Goal: Information Seeking & Learning: Learn about a topic

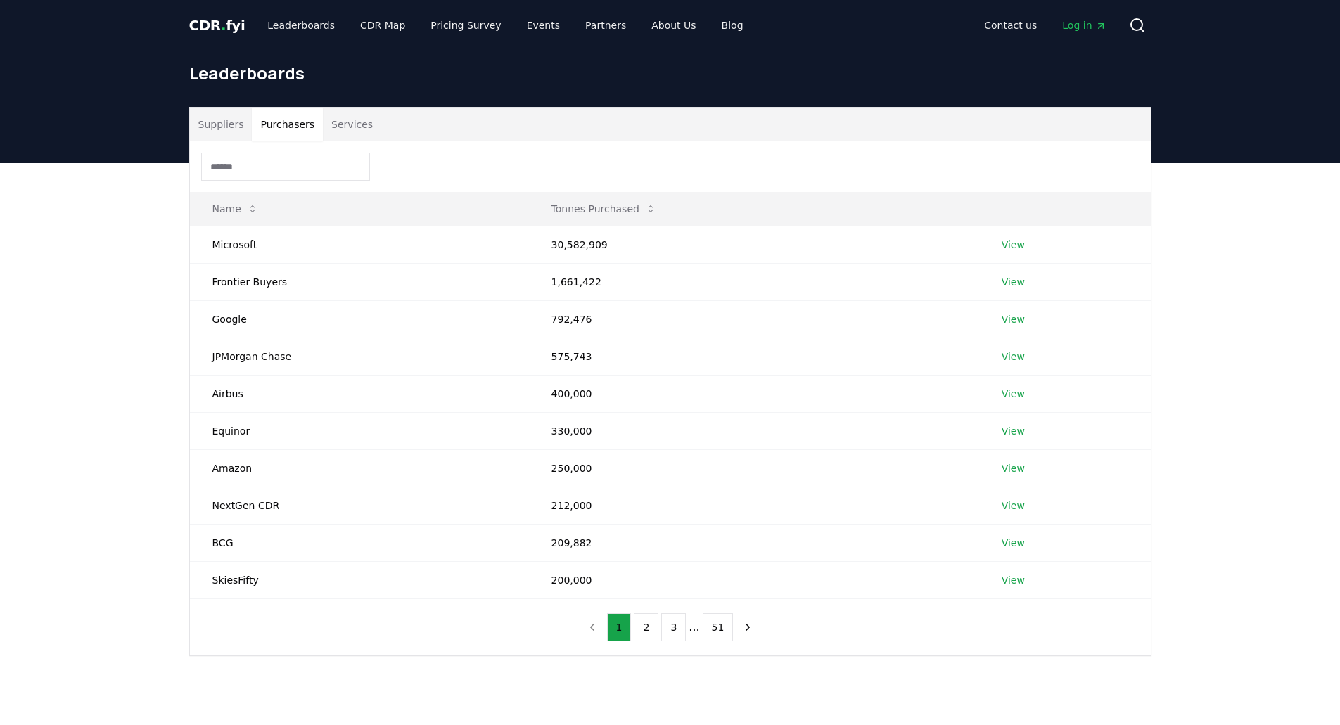
click at [291, 130] on button "Purchasers" at bounding box center [287, 125] width 71 height 34
click at [1015, 321] on link "View" at bounding box center [1013, 319] width 23 height 14
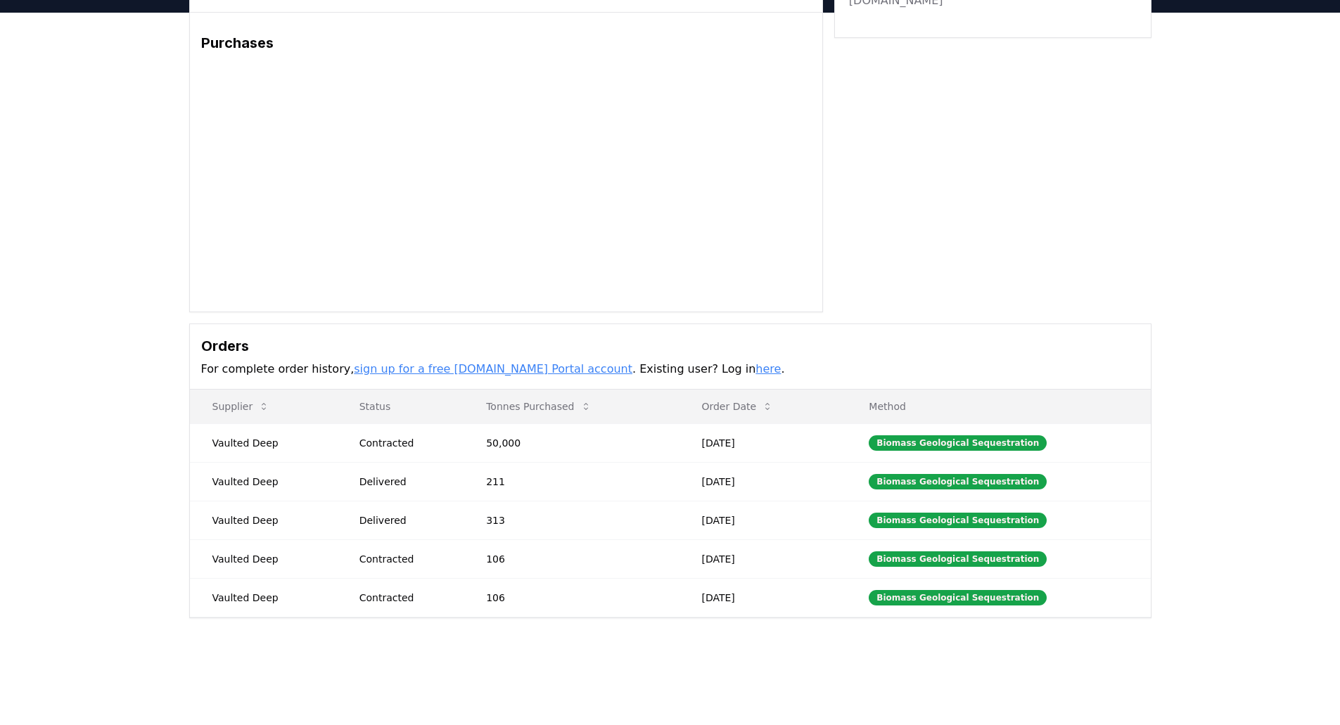
scroll to position [70, 0]
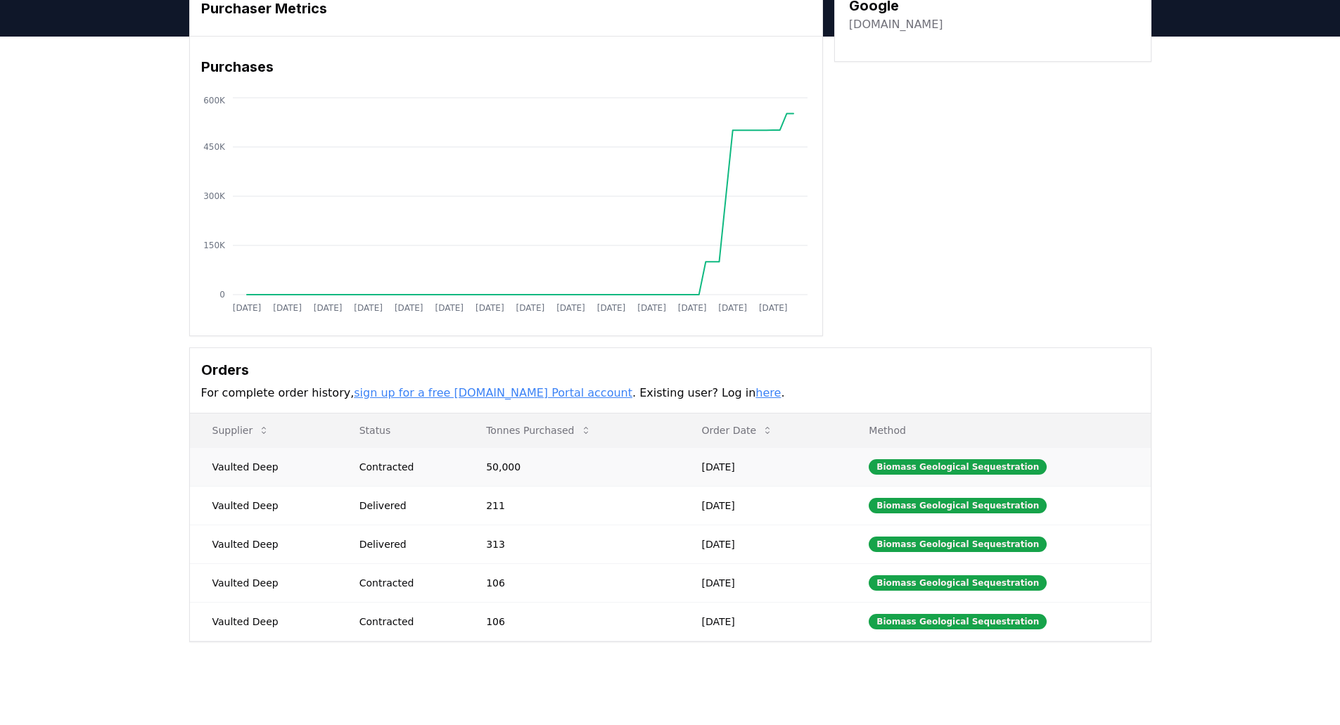
click at [262, 470] on td "Vaulted Deep" at bounding box center [263, 466] width 147 height 39
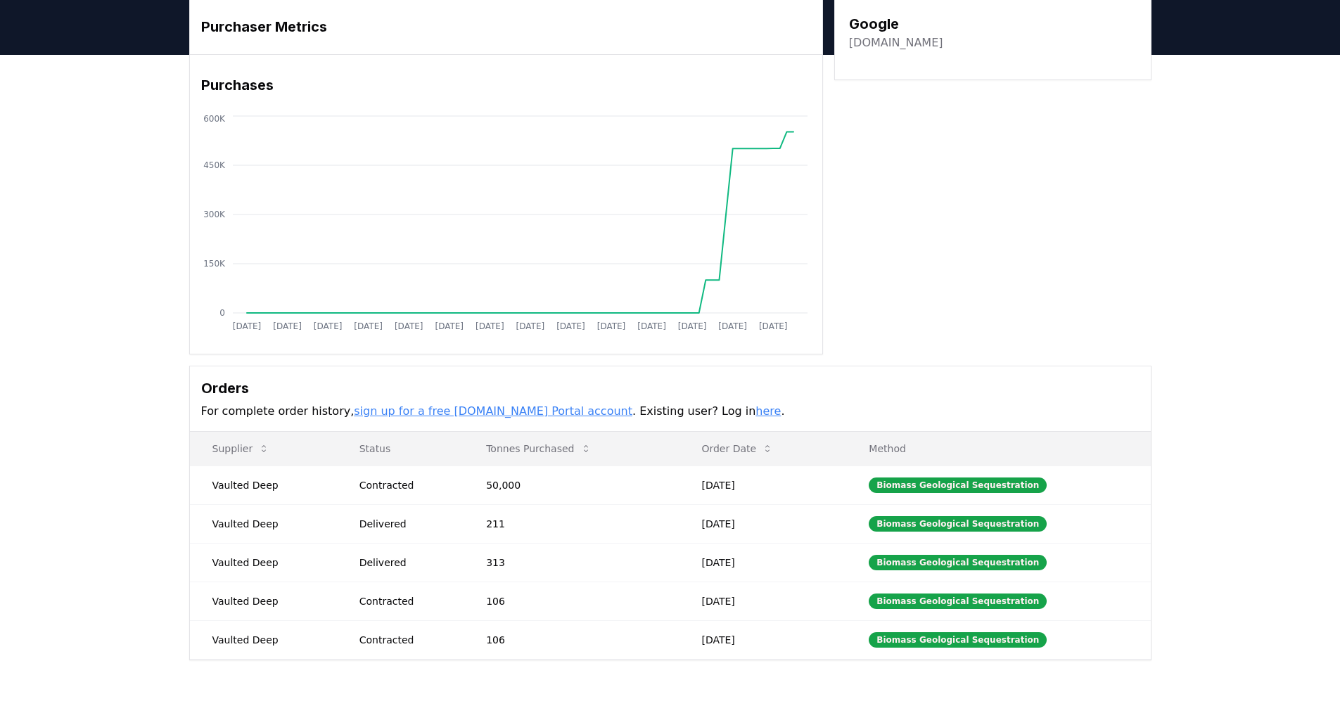
scroll to position [0, 0]
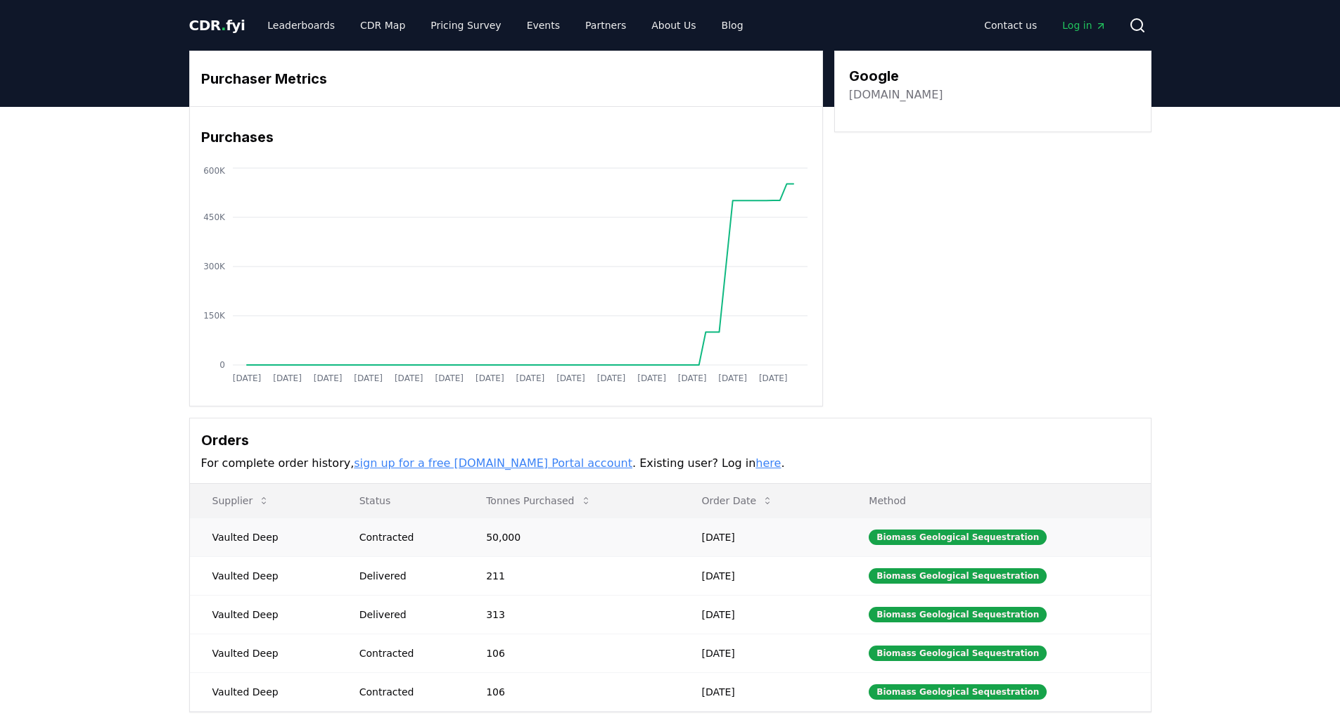
click at [530, 545] on td "50,000" at bounding box center [571, 537] width 215 height 39
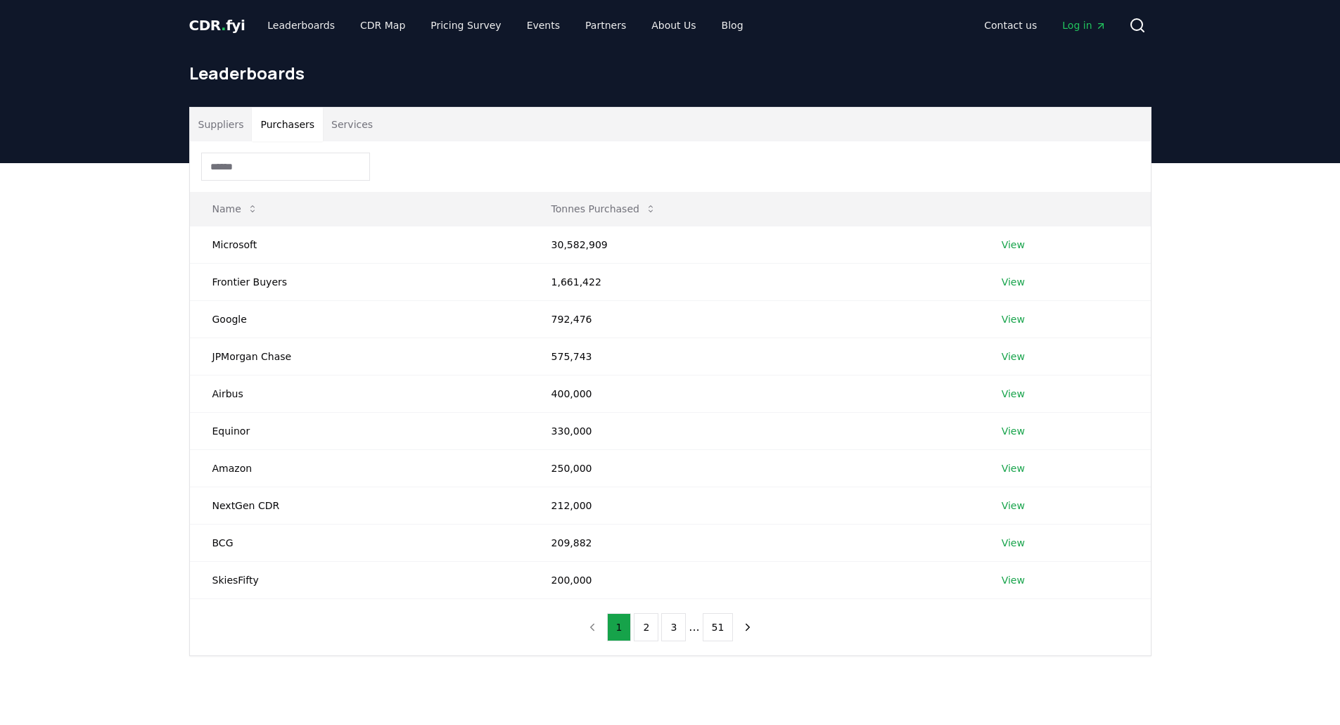
click at [275, 130] on button "Purchasers" at bounding box center [287, 125] width 71 height 34
click at [495, 319] on td "Google" at bounding box center [359, 318] width 339 height 37
click at [1009, 311] on td "View" at bounding box center [1065, 318] width 172 height 37
click at [1005, 319] on link "View" at bounding box center [1013, 319] width 23 height 14
